Goal: Information Seeking & Learning: Check status

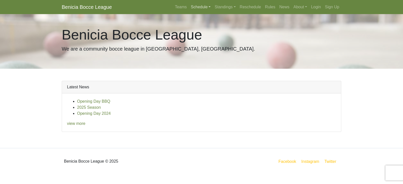
click at [206, 6] on link "Schedule" at bounding box center [201, 7] width 24 height 10
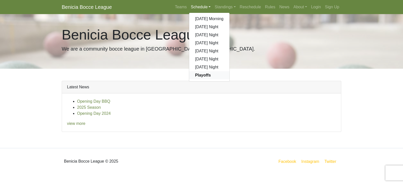
click at [207, 75] on strong "Playoffs" at bounding box center [203, 75] width 16 height 4
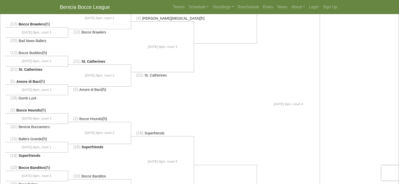
scroll to position [181, 0]
click at [203, 8] on link "Schedule" at bounding box center [199, 7] width 24 height 10
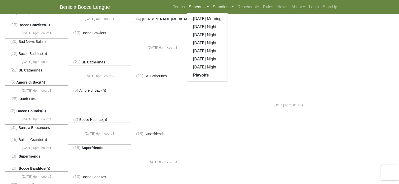
click at [228, 7] on link "Standings" at bounding box center [223, 7] width 25 height 10
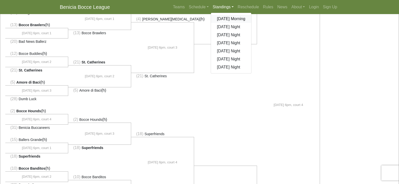
click at [228, 19] on link "[DATE] Morning" at bounding box center [231, 19] width 41 height 8
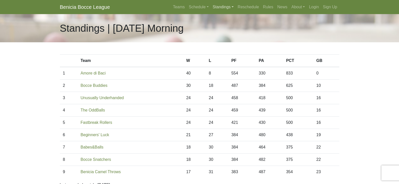
click at [233, 6] on link "Standings" at bounding box center [223, 7] width 25 height 10
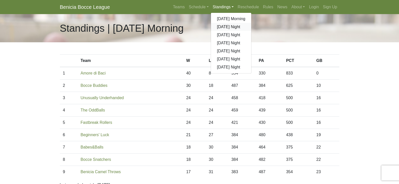
click at [229, 27] on link "[DATE] Night" at bounding box center [231, 27] width 41 height 8
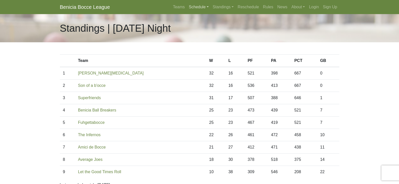
click at [207, 6] on link "Schedule" at bounding box center [199, 7] width 24 height 10
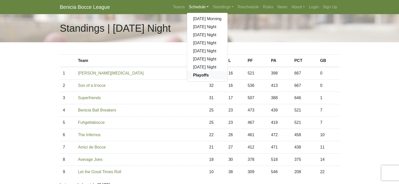
click at [204, 75] on strong "Playoffs" at bounding box center [201, 75] width 16 height 4
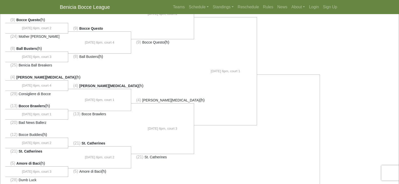
scroll to position [99, 0]
